Goal: Find specific page/section: Find specific page/section

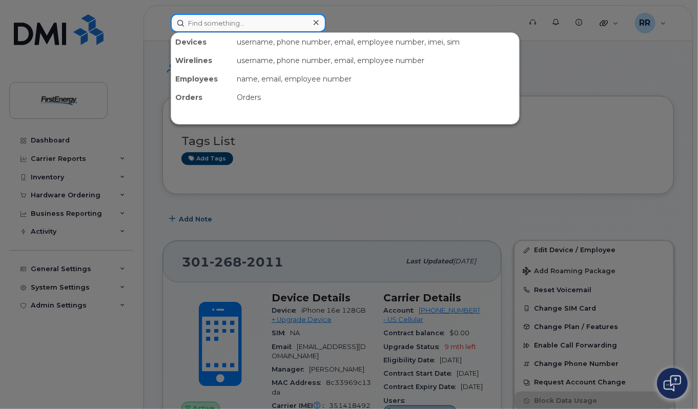
click at [238, 23] on input at bounding box center [248, 23] width 155 height 18
click at [291, 21] on input at bounding box center [248, 23] width 155 height 18
paste input "2403626416"
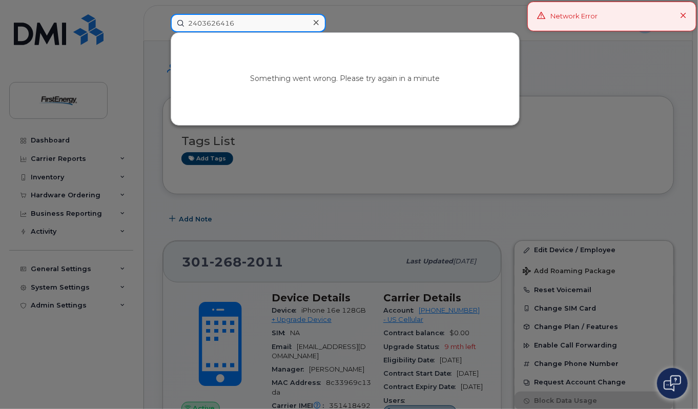
type input "2403626416"
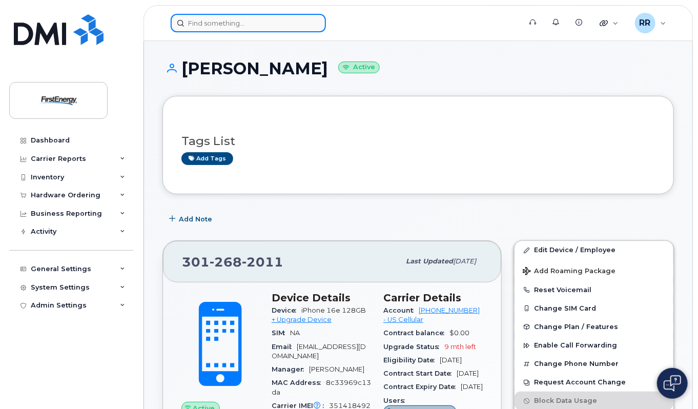
click at [233, 22] on input at bounding box center [248, 23] width 155 height 18
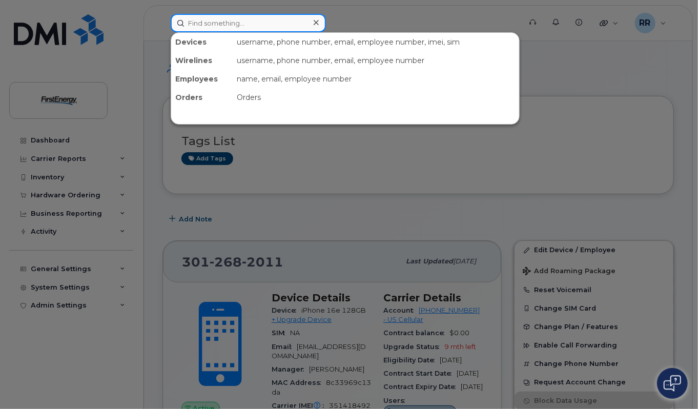
paste input "2403626416"
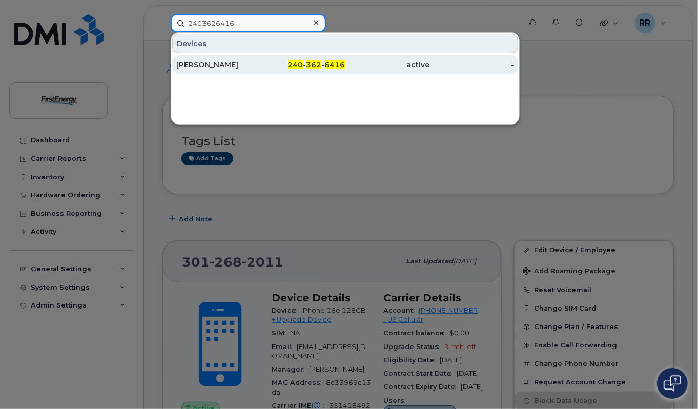
type input "2403626416"
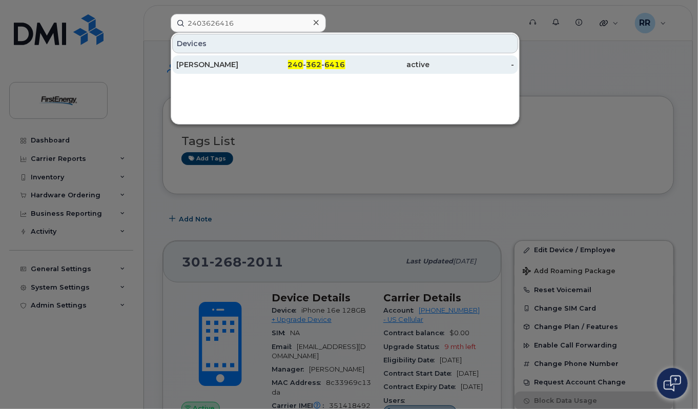
click at [176, 60] on div "[PERSON_NAME]" at bounding box center [218, 64] width 85 height 10
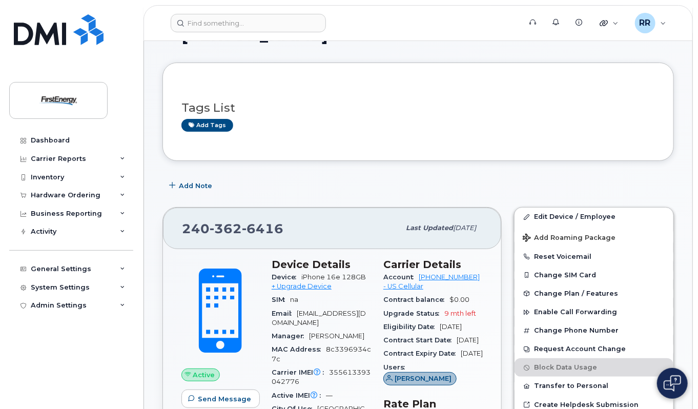
scroll to position [51, 0]
